Goal: Obtain resource: Obtain resource

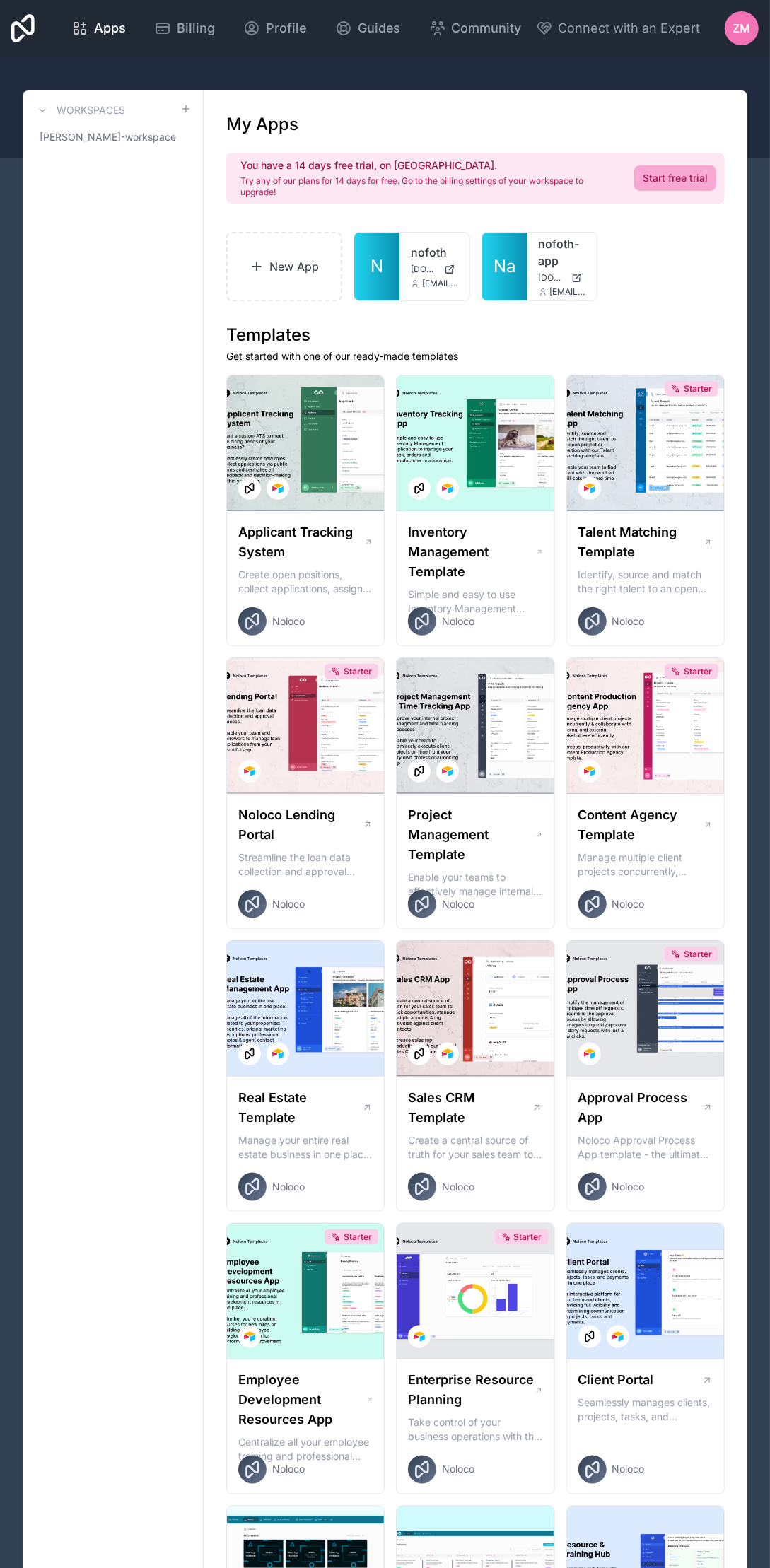
click at [313, 708] on div "Starter" at bounding box center [305, 726] width 157 height 136
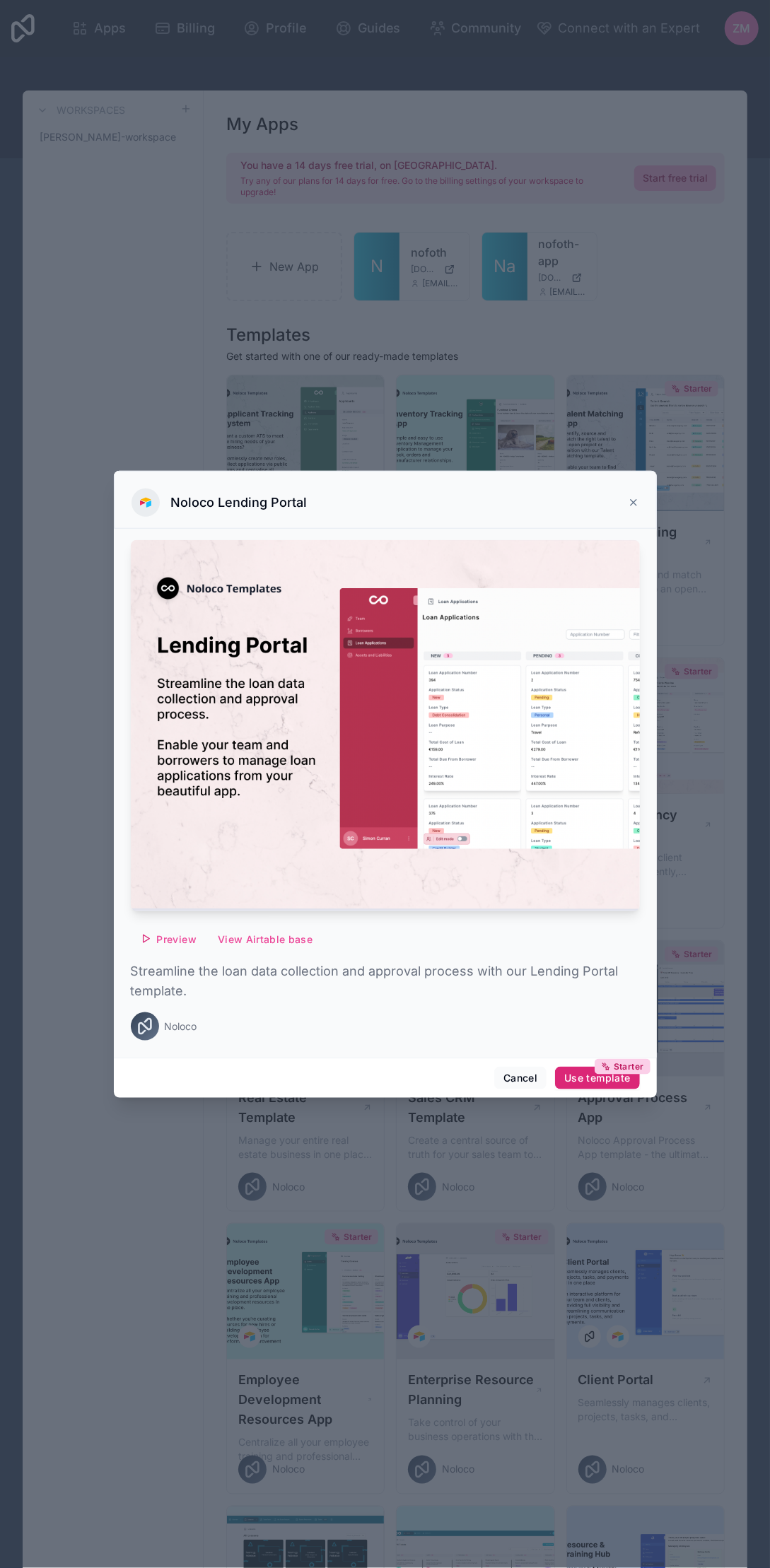
click at [607, 1077] on div "Starter Use template" at bounding box center [597, 1078] width 66 height 13
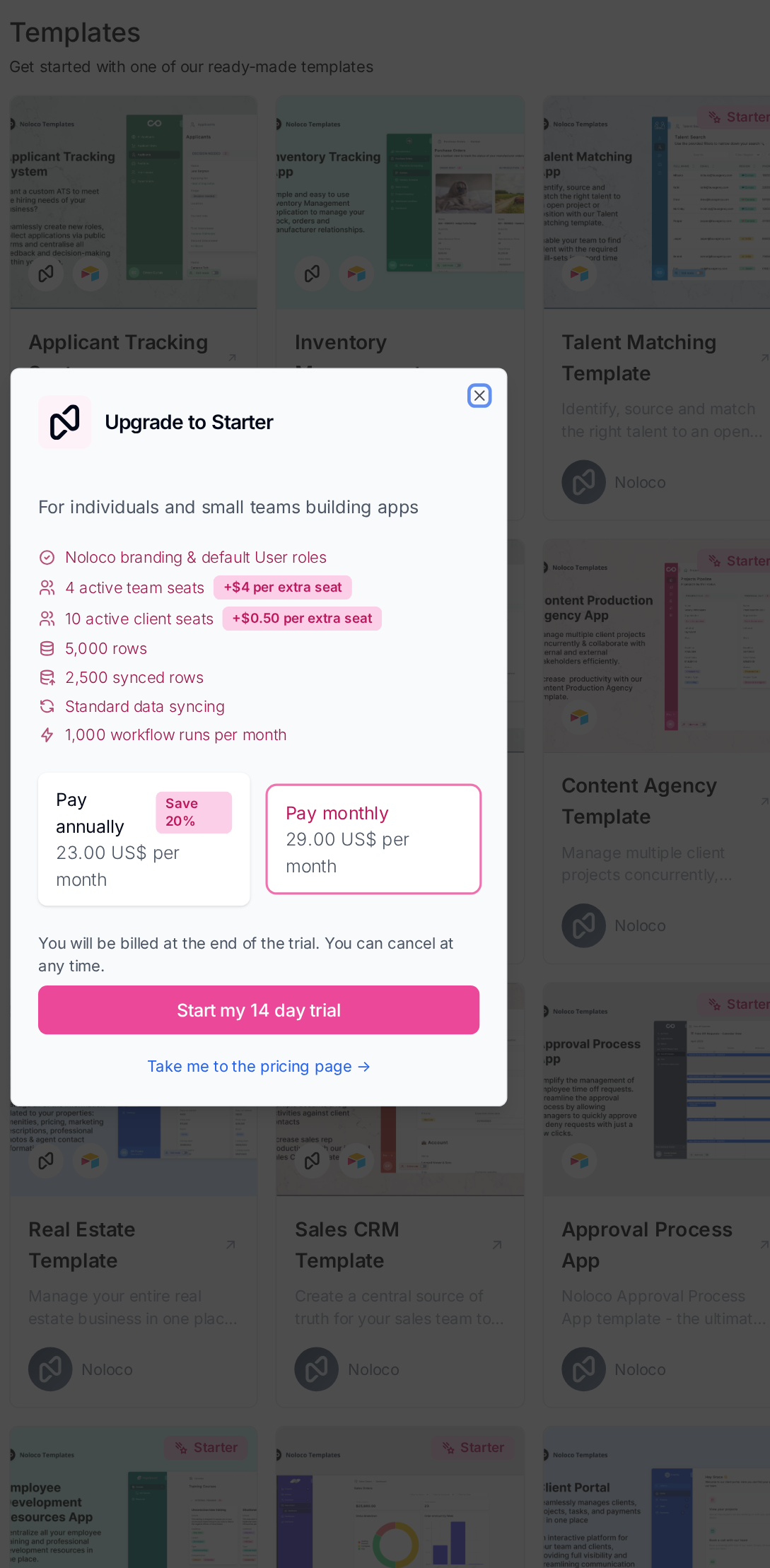
click at [525, 566] on icon "button" at bounding box center [526, 566] width 6 height 6
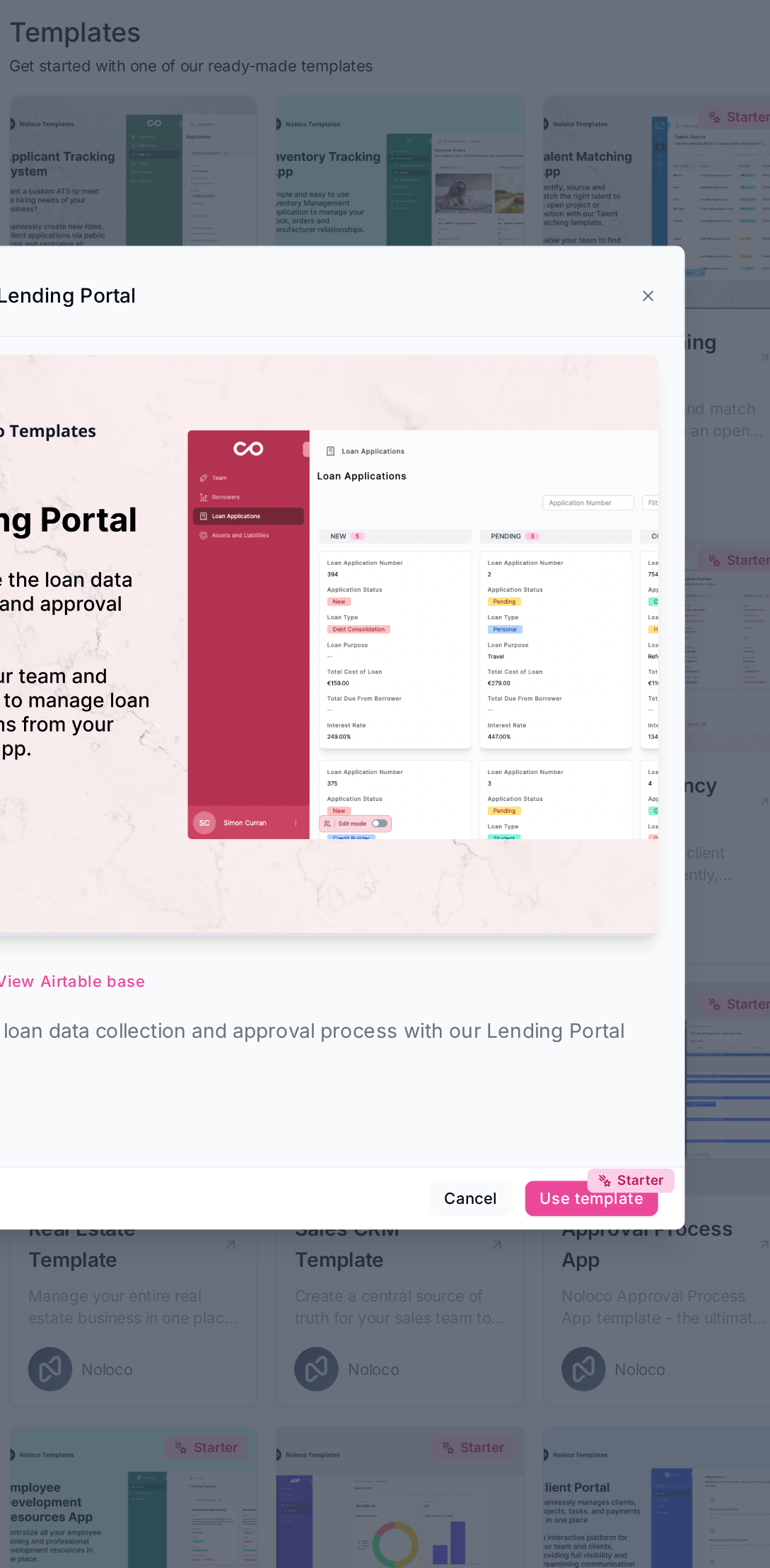
click at [646, 495] on div "Noloco Lending Portal" at bounding box center [385, 499] width 543 height 58
click at [628, 502] on icon at bounding box center [633, 501] width 11 height 11
